Goal: Book appointment/travel/reservation

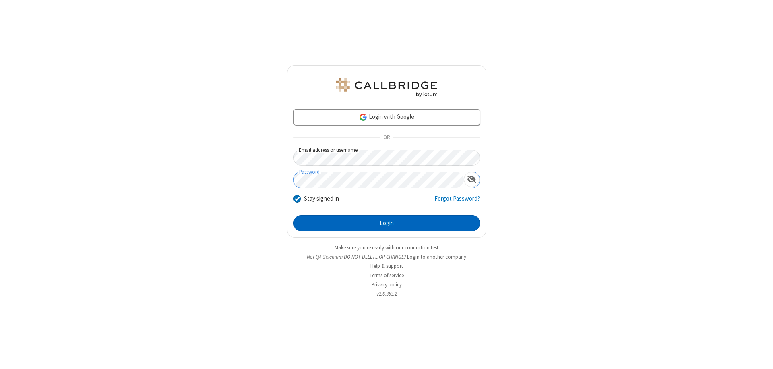
click at [386, 223] on button "Login" at bounding box center [386, 223] width 186 height 16
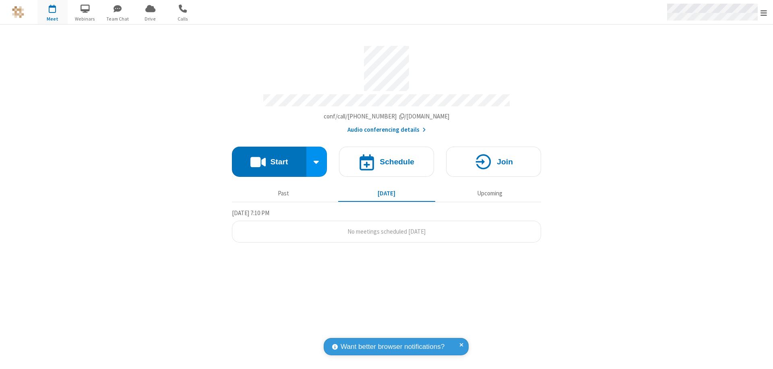
click at [763, 12] on span "Open menu" at bounding box center [763, 13] width 6 height 8
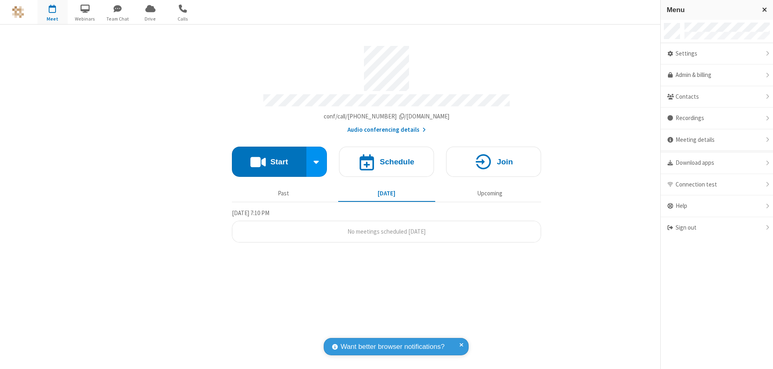
click at [52, 12] on span "button" at bounding box center [52, 9] width 30 height 14
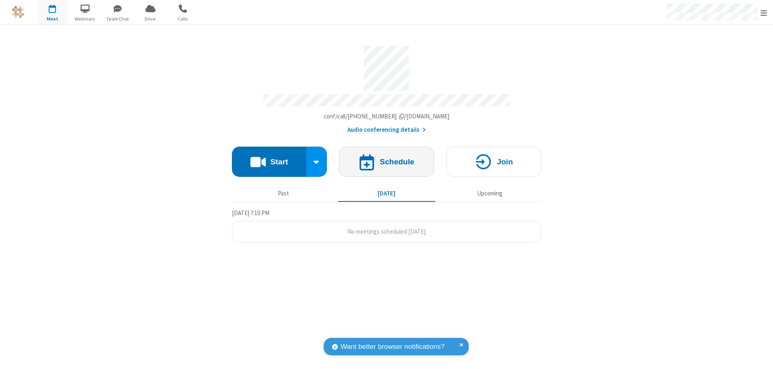
click at [386, 158] on h4 "Schedule" at bounding box center [397, 162] width 35 height 8
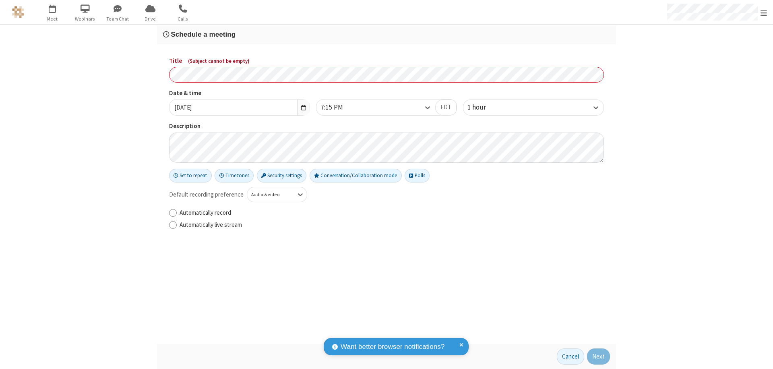
click at [386, 34] on h3 "Schedule a meeting" at bounding box center [386, 35] width 447 height 8
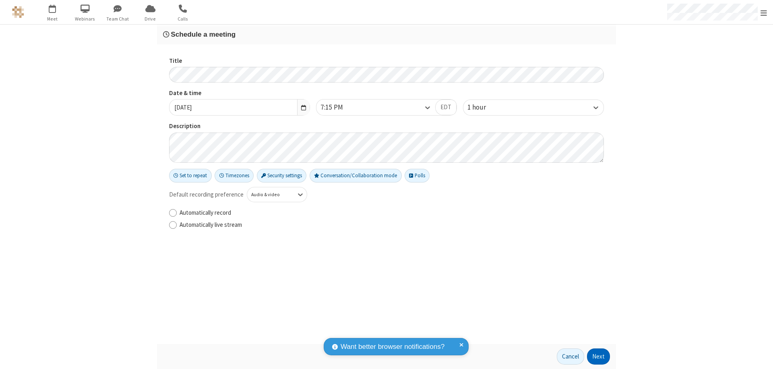
click at [598, 356] on button "Next" at bounding box center [598, 356] width 23 height 16
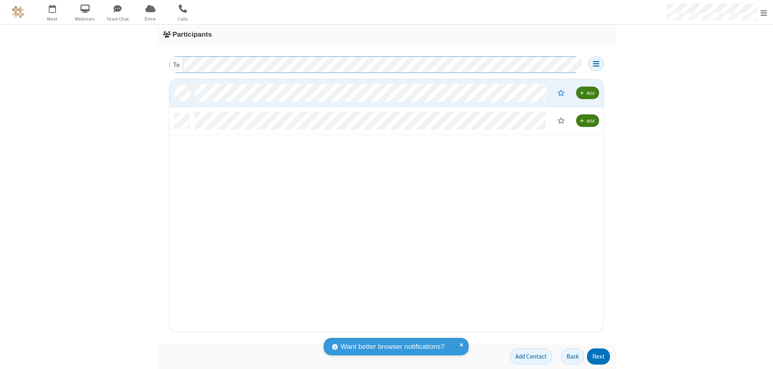
scroll to position [246, 428]
click at [598, 356] on button "Next" at bounding box center [598, 356] width 23 height 16
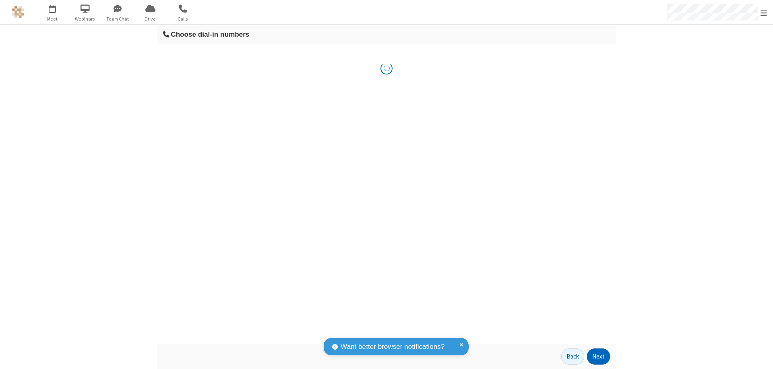
click at [598, 356] on button "Next" at bounding box center [598, 356] width 23 height 16
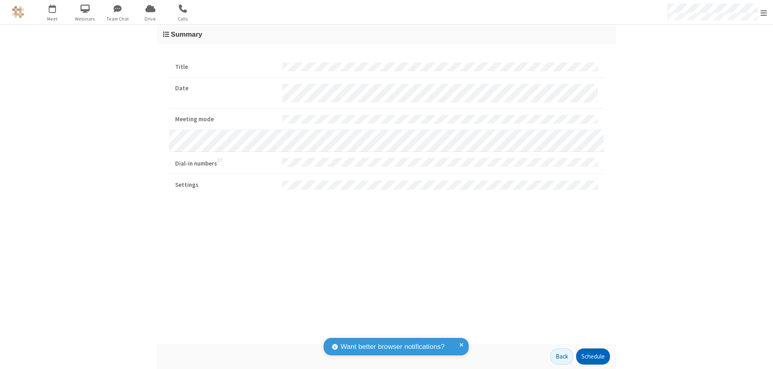
click at [592, 356] on button "Schedule" at bounding box center [593, 356] width 34 height 16
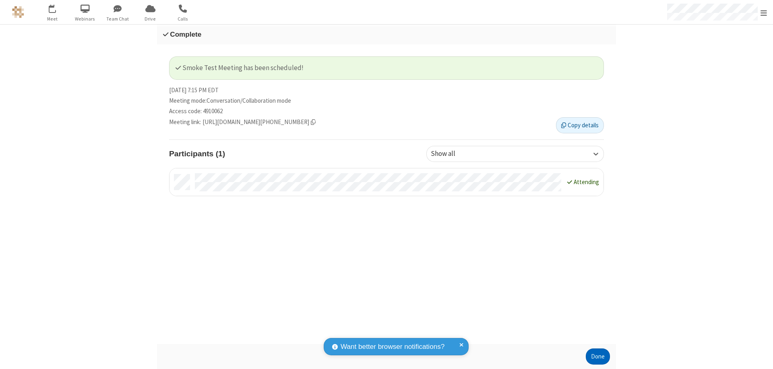
click at [598, 356] on button "Done" at bounding box center [598, 356] width 24 height 16
